Goal: Download file/media

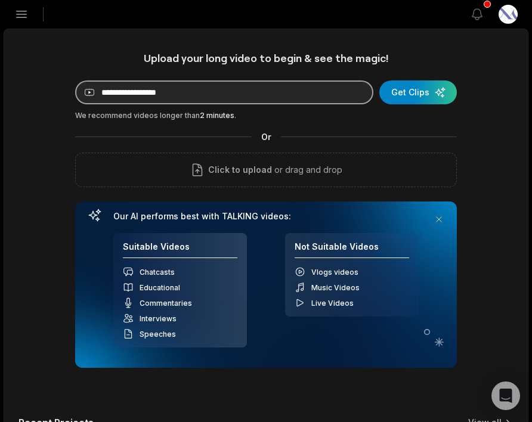
click at [183, 85] on input at bounding box center [224, 92] width 298 height 24
paste input "**********"
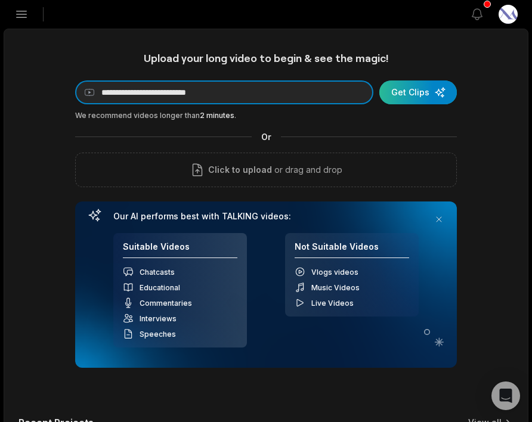
type input "**********"
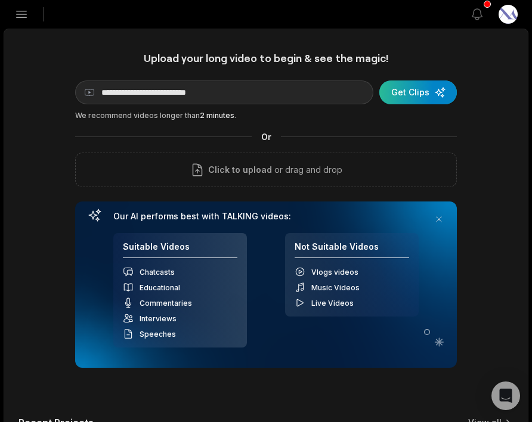
click at [405, 97] on div "submit" at bounding box center [417, 92] width 77 height 24
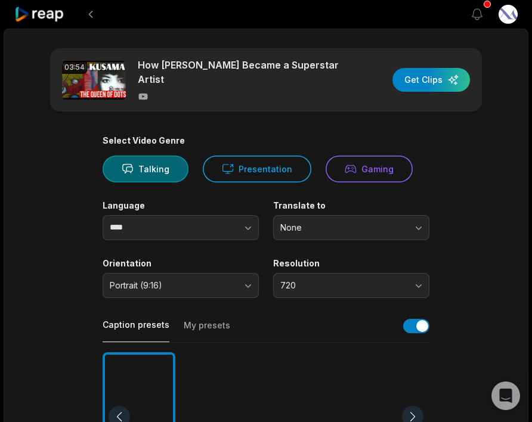
scroll to position [123, 0]
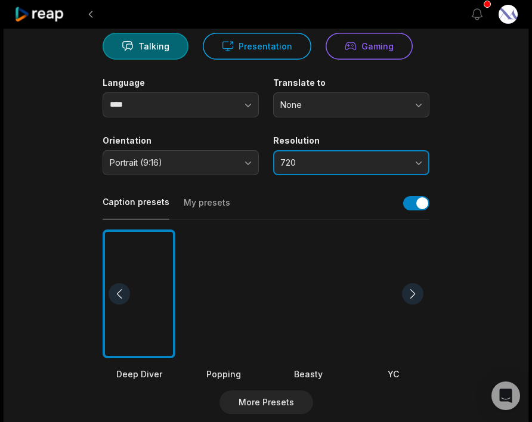
click at [318, 168] on span "720" at bounding box center [342, 162] width 125 height 11
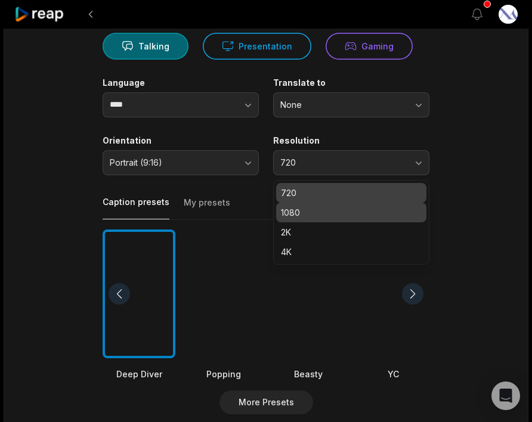
drag, startPoint x: 311, startPoint y: 212, endPoint x: 308, endPoint y: 221, distance: 9.1
click at [311, 212] on p "1080" at bounding box center [351, 212] width 141 height 13
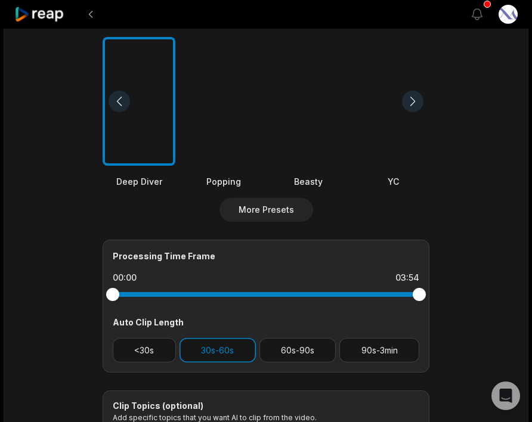
click at [230, 147] on div at bounding box center [223, 101] width 73 height 129
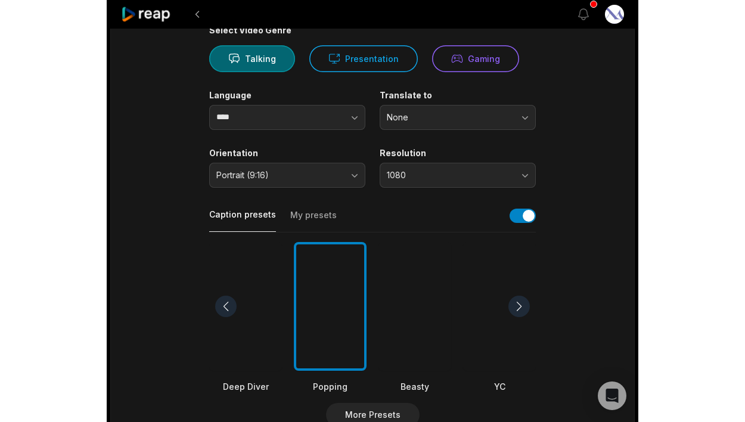
scroll to position [0, 0]
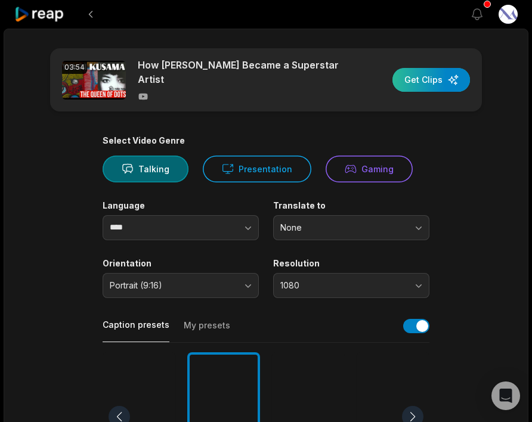
click at [421, 76] on div "button" at bounding box center [430, 80] width 77 height 24
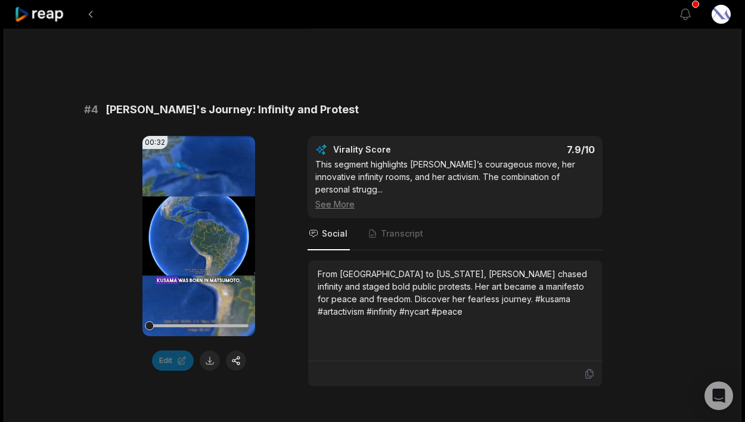
scroll to position [1907, 0]
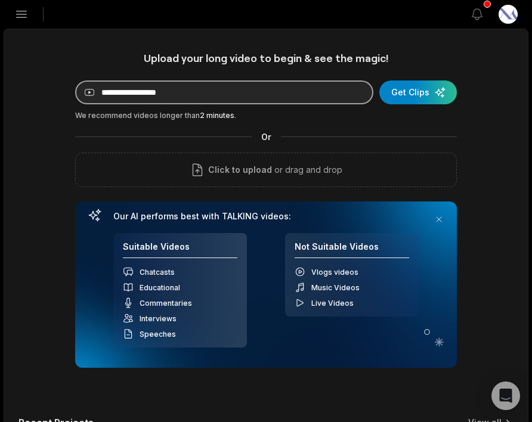
click at [174, 92] on input at bounding box center [224, 92] width 298 height 24
paste input "**********"
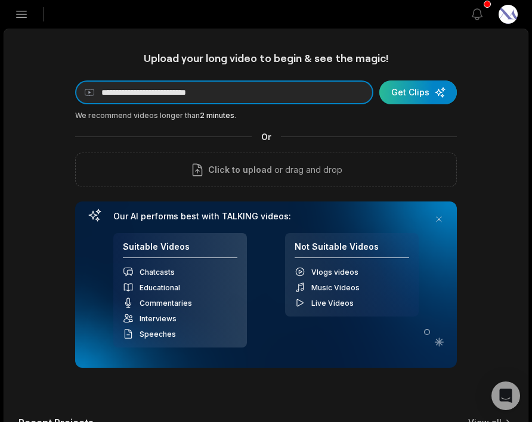
type input "**********"
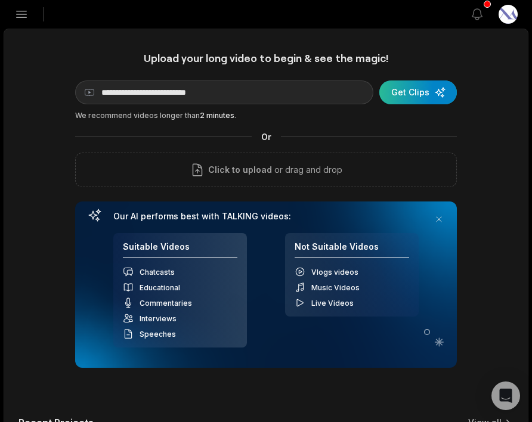
click at [417, 95] on div "submit" at bounding box center [417, 92] width 77 height 24
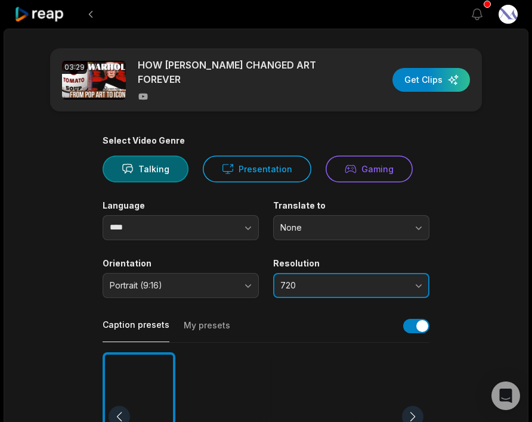
click at [330, 287] on span "720" at bounding box center [342, 285] width 125 height 11
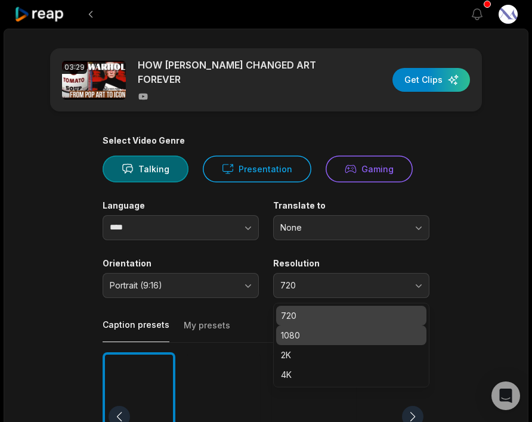
drag, startPoint x: 324, startPoint y: 333, endPoint x: 369, endPoint y: 303, distance: 54.6
click at [324, 333] on p "1080" at bounding box center [351, 335] width 141 height 13
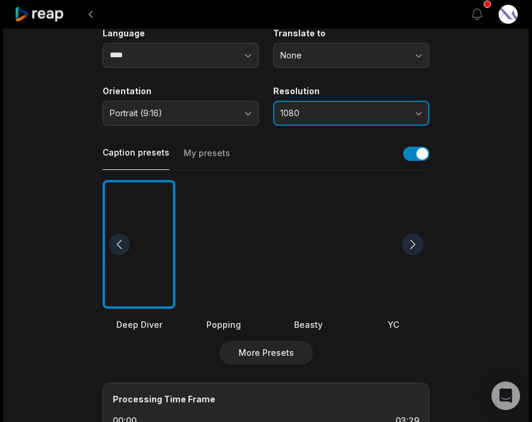
scroll to position [173, 0]
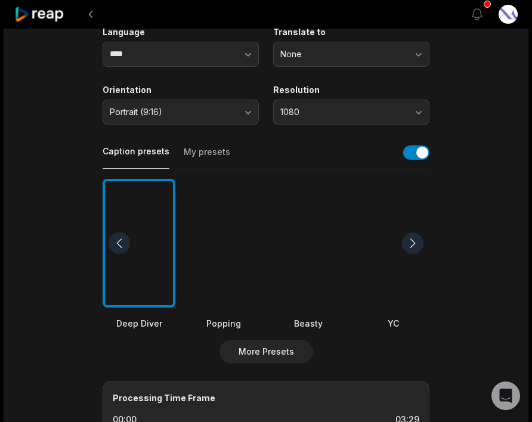
click at [379, 271] on div at bounding box center [392, 243] width 73 height 129
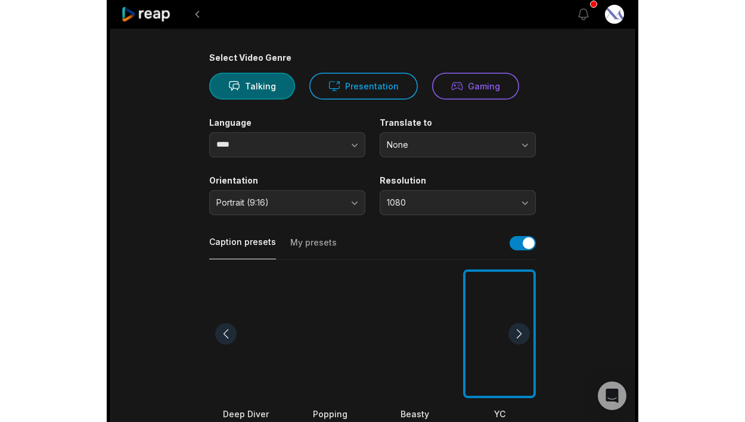
scroll to position [0, 0]
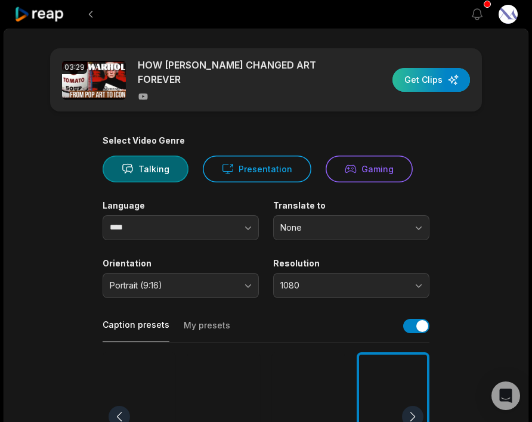
click at [421, 88] on div "button" at bounding box center [430, 80] width 77 height 24
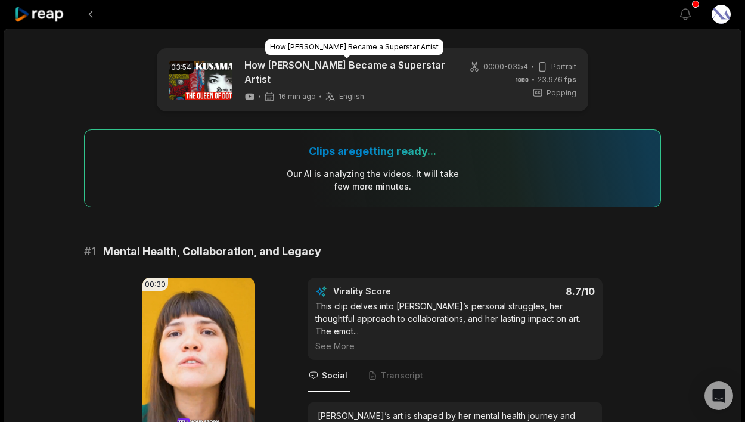
click at [337, 72] on link "How Yayoi Kusama Became a Superstar Artist" at bounding box center [347, 72] width 206 height 29
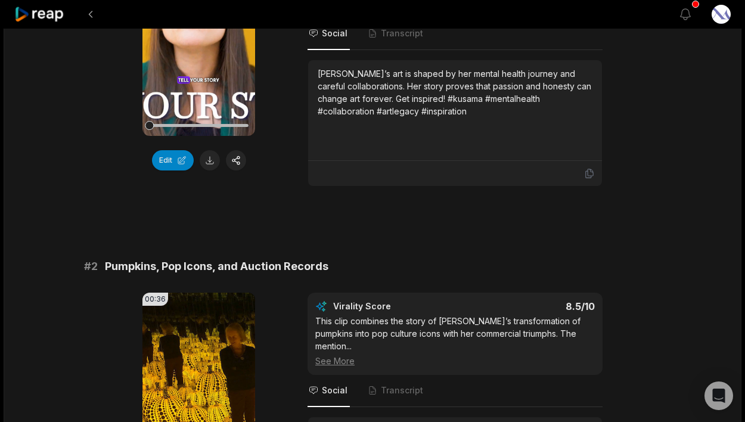
scroll to position [249, 0]
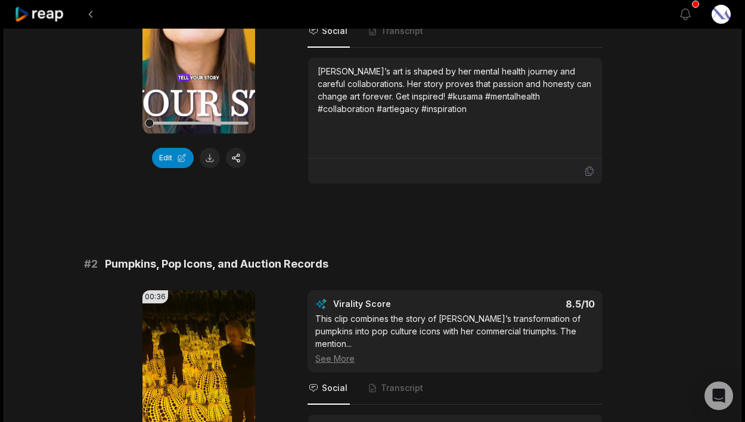
click at [207, 160] on button at bounding box center [210, 158] width 20 height 20
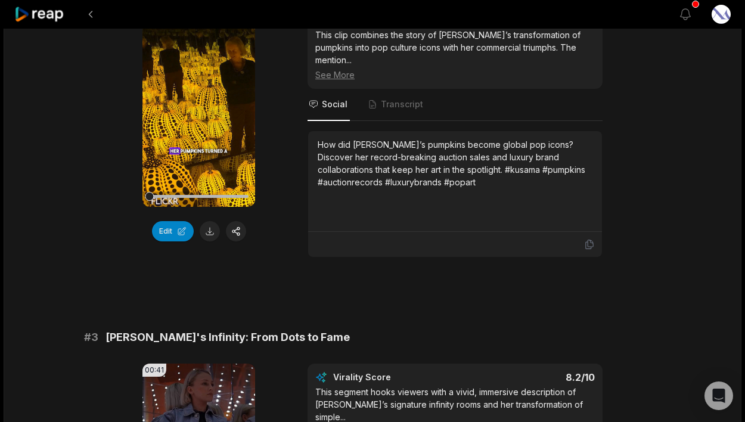
scroll to position [563, 0]
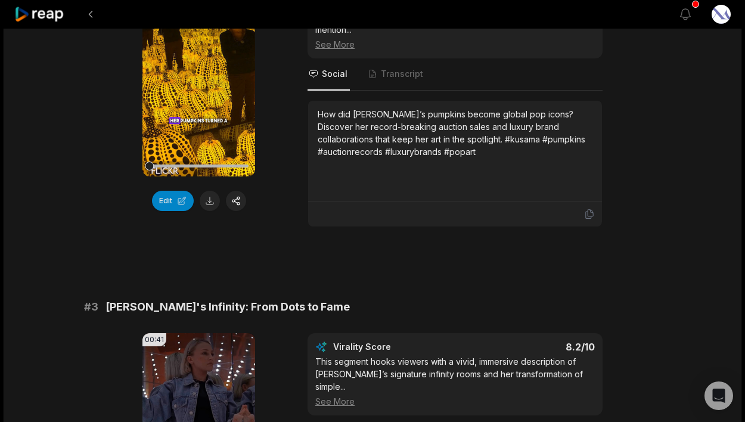
click at [209, 191] on button at bounding box center [210, 201] width 20 height 20
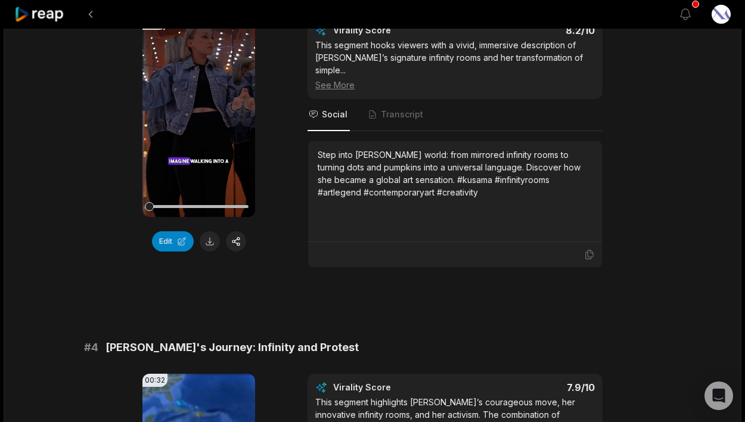
scroll to position [882, 0]
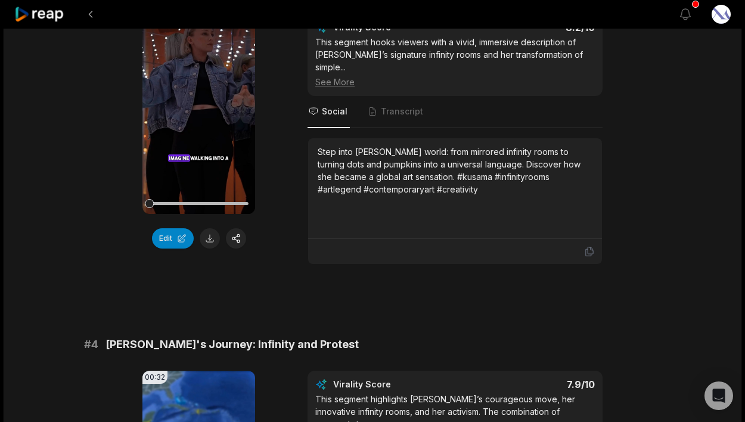
click at [210, 228] on button at bounding box center [210, 238] width 20 height 20
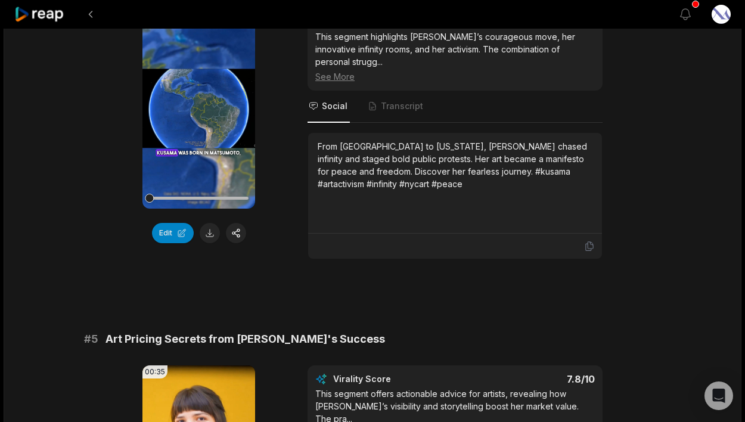
scroll to position [1263, 0]
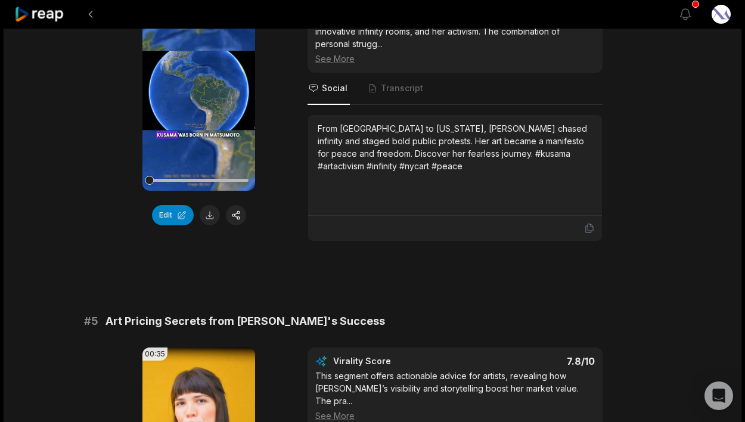
click at [208, 205] on button at bounding box center [210, 215] width 20 height 20
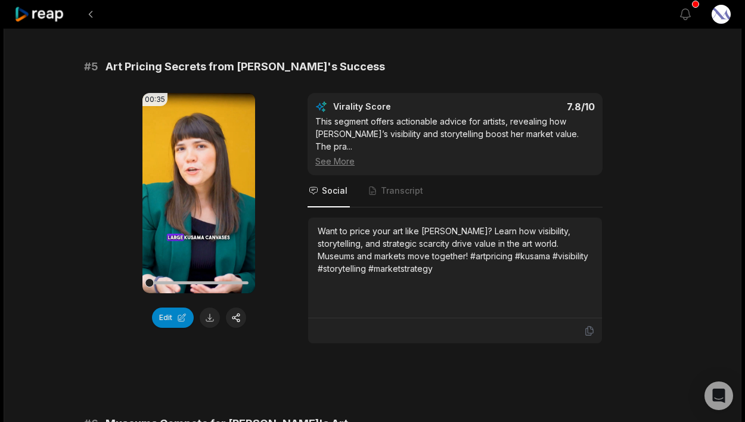
scroll to position [1555, 0]
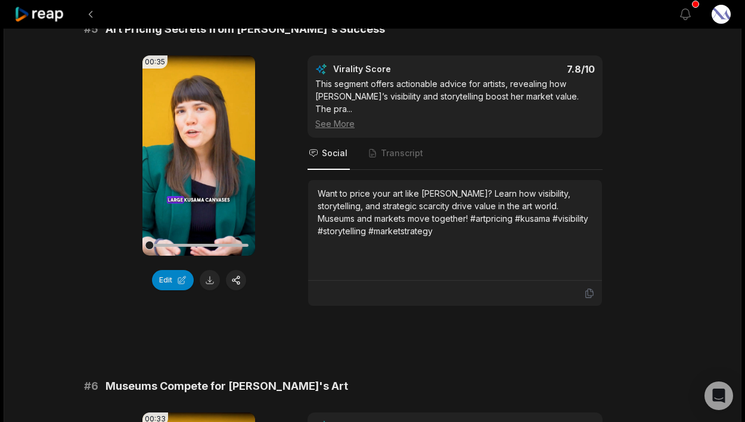
click at [211, 270] on button at bounding box center [210, 280] width 20 height 20
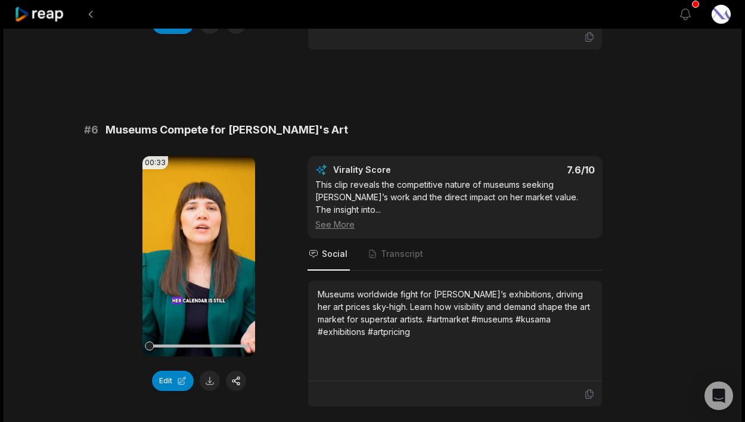
click at [212, 371] on button at bounding box center [210, 381] width 20 height 20
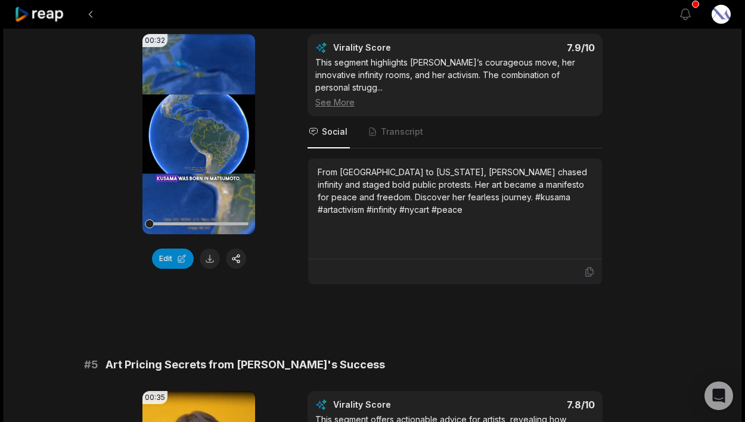
scroll to position [0, 0]
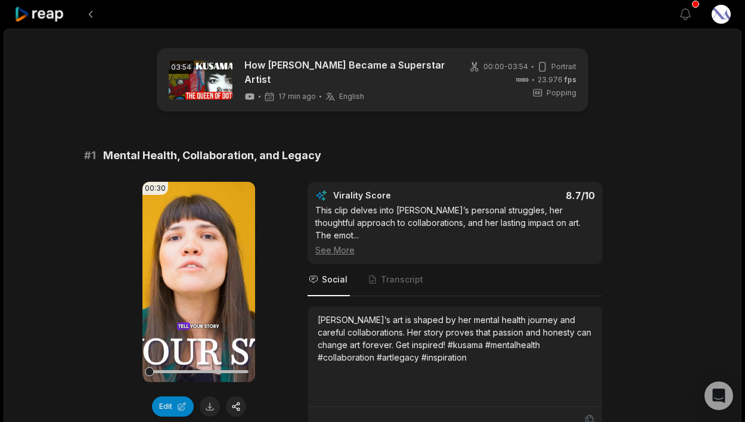
click at [243, 154] on span "Mental Health, Collaboration, and Legacy" at bounding box center [212, 155] width 218 height 17
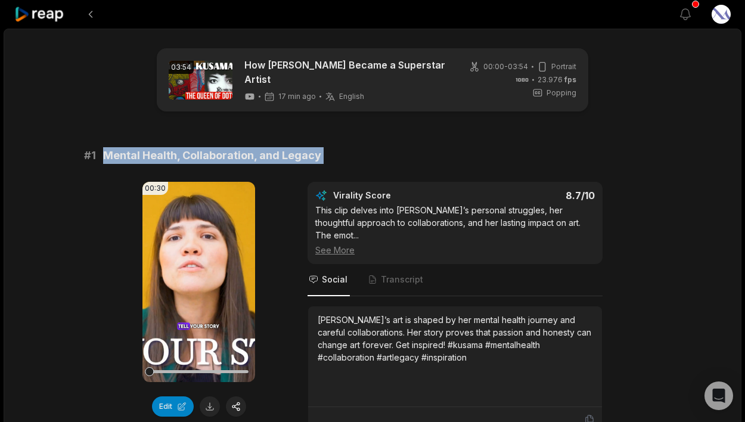
click at [243, 154] on span "Mental Health, Collaboration, and Legacy" at bounding box center [212, 155] width 218 height 17
copy span "Mental Health, Collaboration, and Legacy"
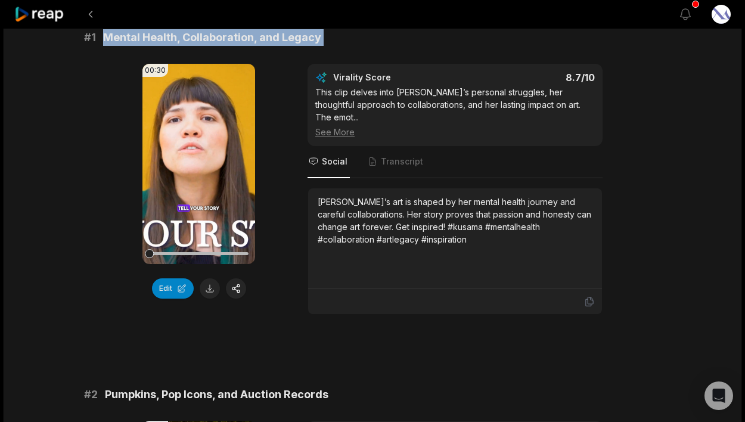
scroll to position [119, 0]
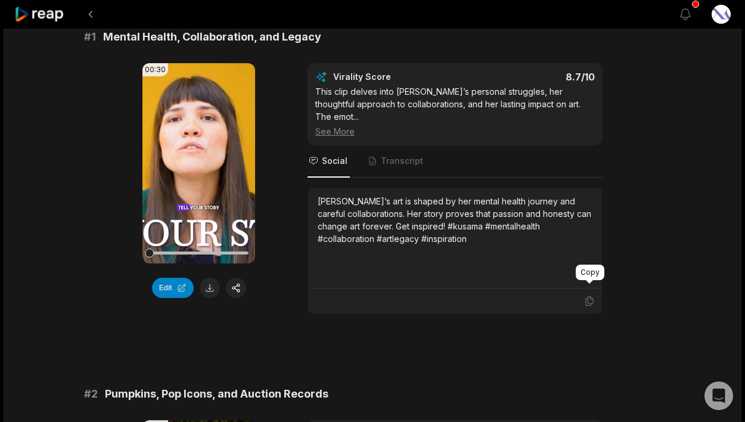
click at [590, 297] on icon at bounding box center [589, 301] width 7 height 9
